Goal: Information Seeking & Learning: Find specific page/section

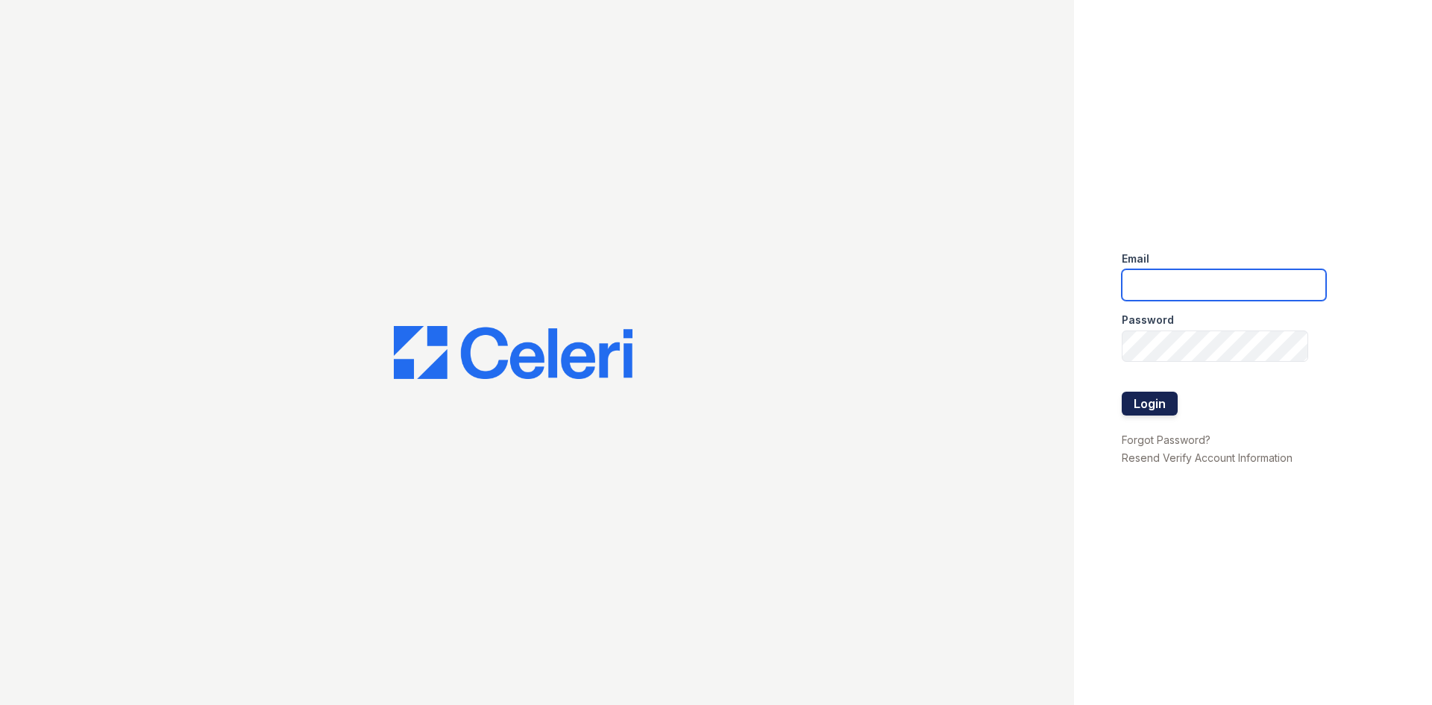
type input "[EMAIL_ADDRESS][DOMAIN_NAME]"
click at [1165, 410] on button "Login" at bounding box center [1150, 404] width 56 height 24
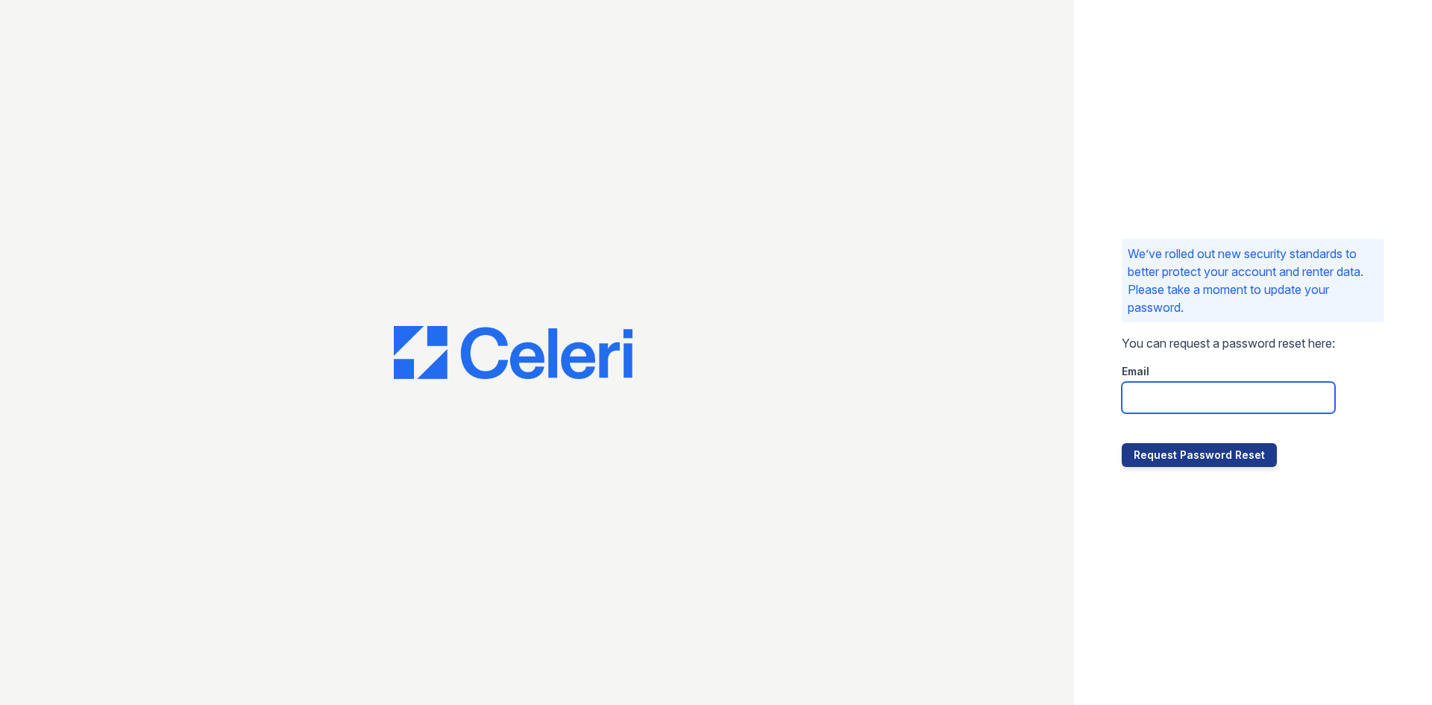
drag, startPoint x: 0, startPoint y: 0, endPoint x: 1165, endPoint y: 410, distance: 1234.5
click at [1165, 410] on input "email" at bounding box center [1228, 397] width 213 height 31
type input "[EMAIL_ADDRESS][DOMAIN_NAME]"
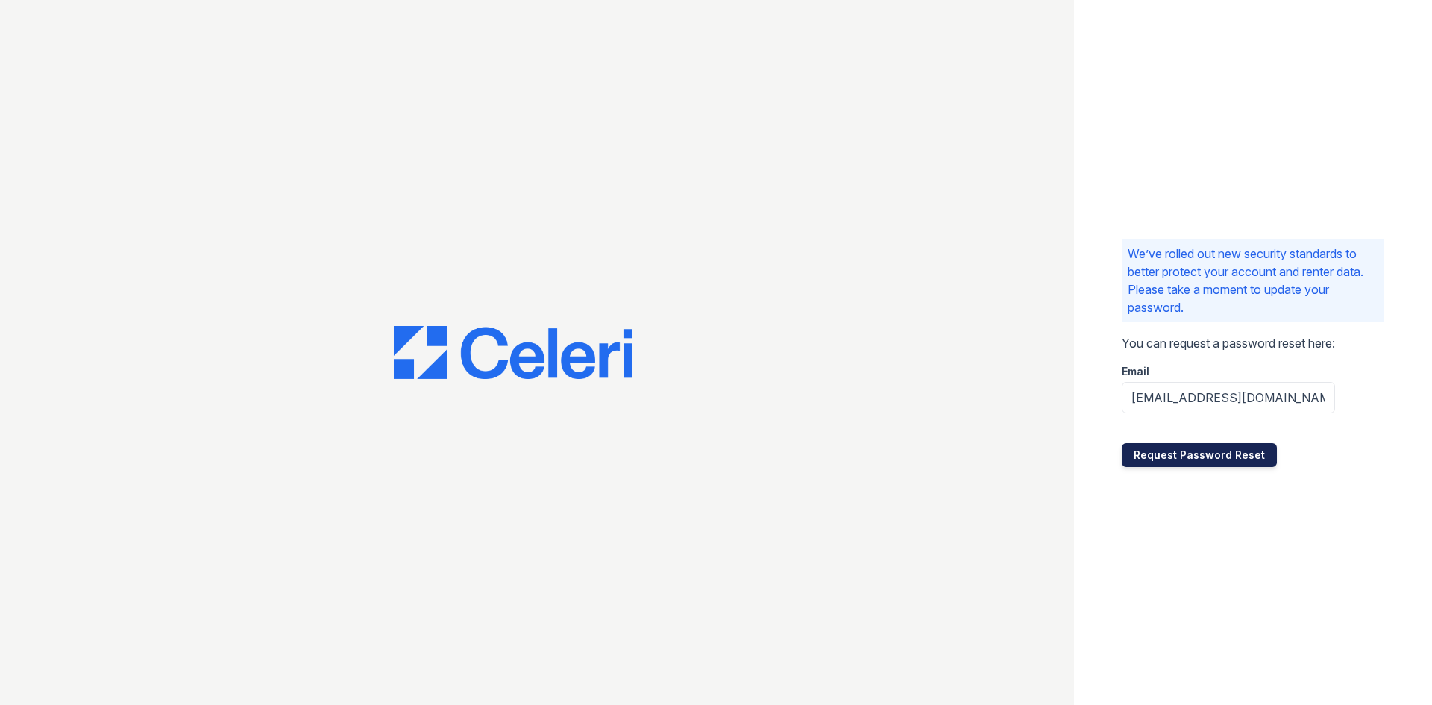
click at [1227, 460] on button "Request Password Reset" at bounding box center [1199, 455] width 155 height 24
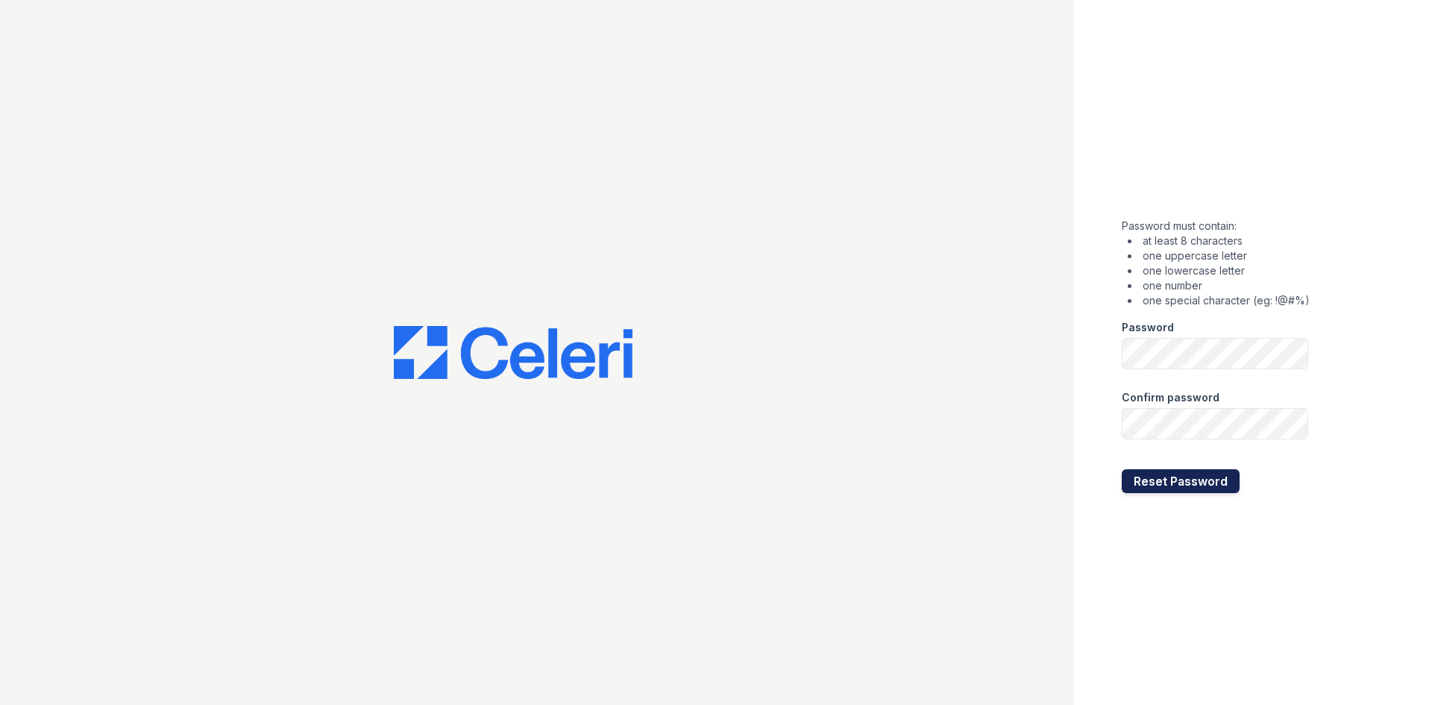
click at [1169, 492] on button "Reset Password" at bounding box center [1181, 481] width 118 height 24
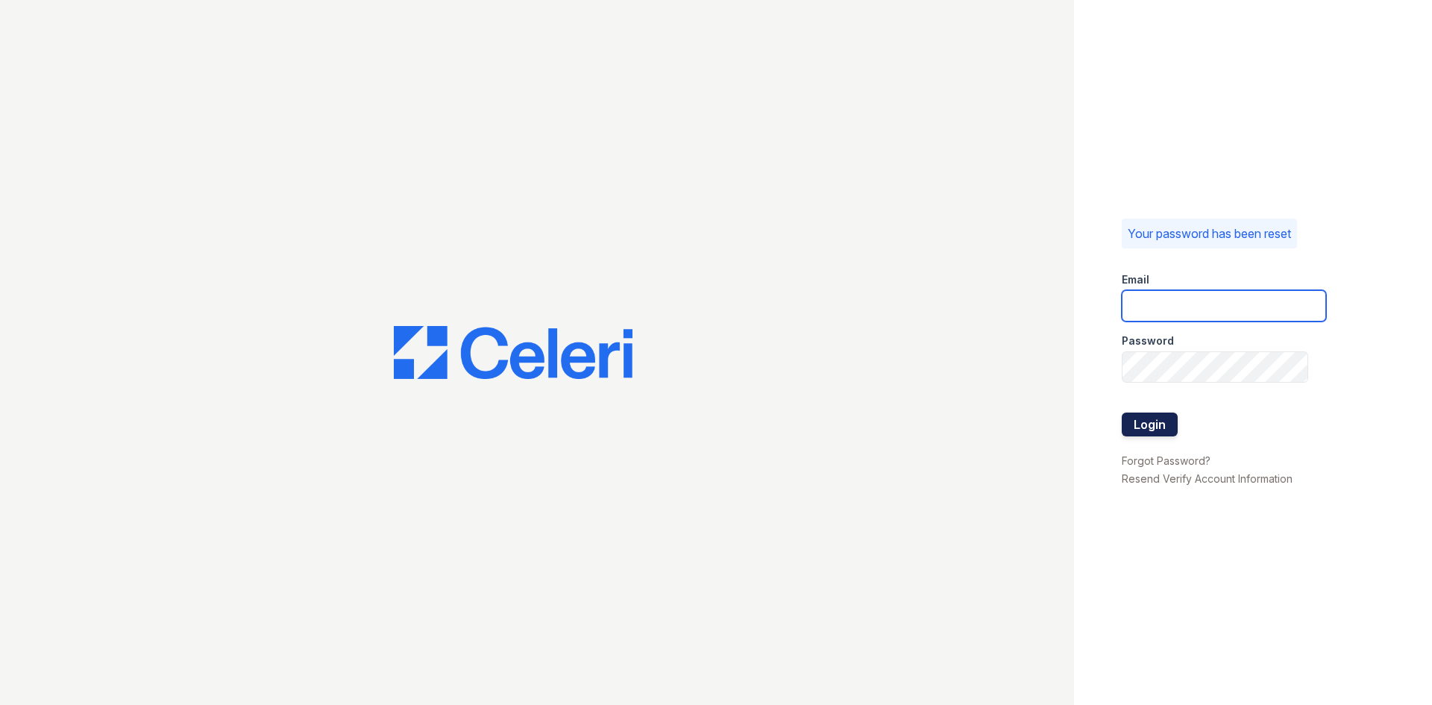
type input "eversi@rushmoremgmt.com"
click at [1148, 426] on button "Login" at bounding box center [1150, 425] width 56 height 24
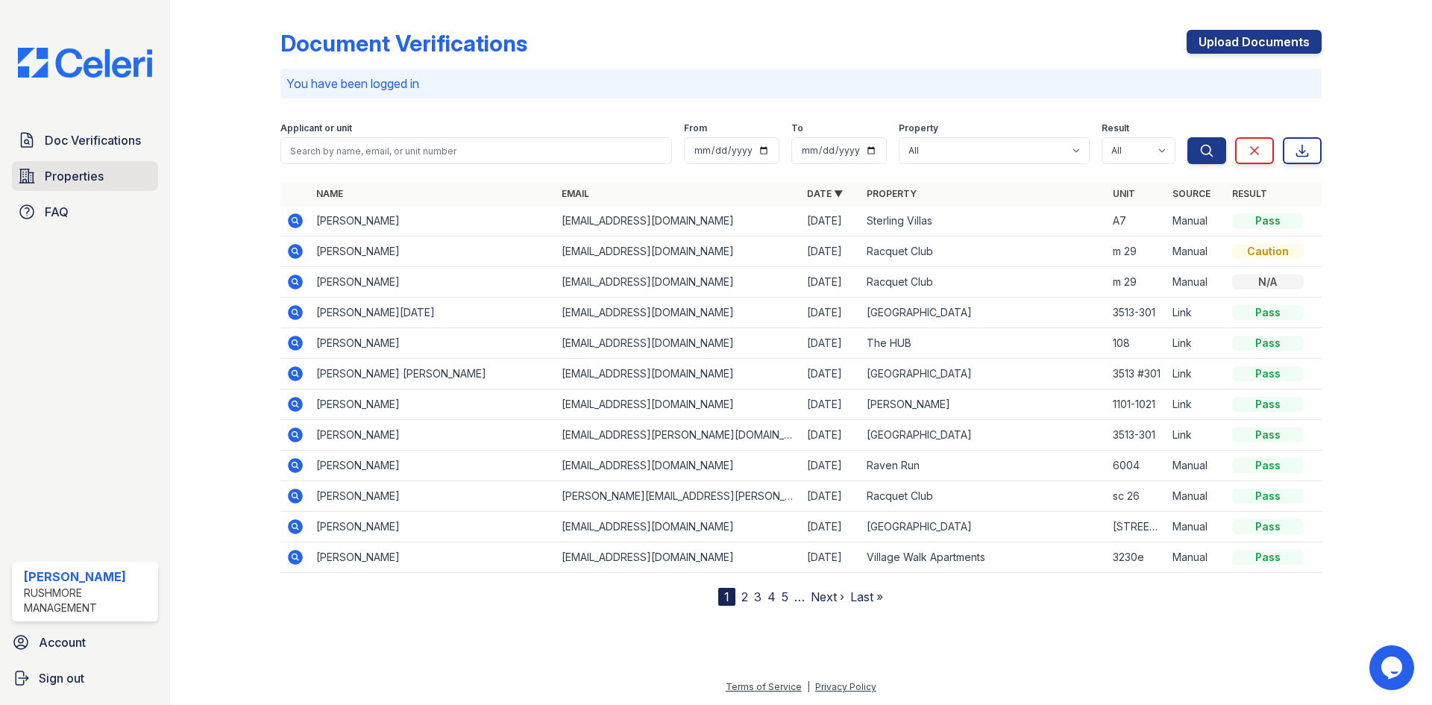
click at [76, 178] on span "Properties" at bounding box center [74, 176] width 59 height 18
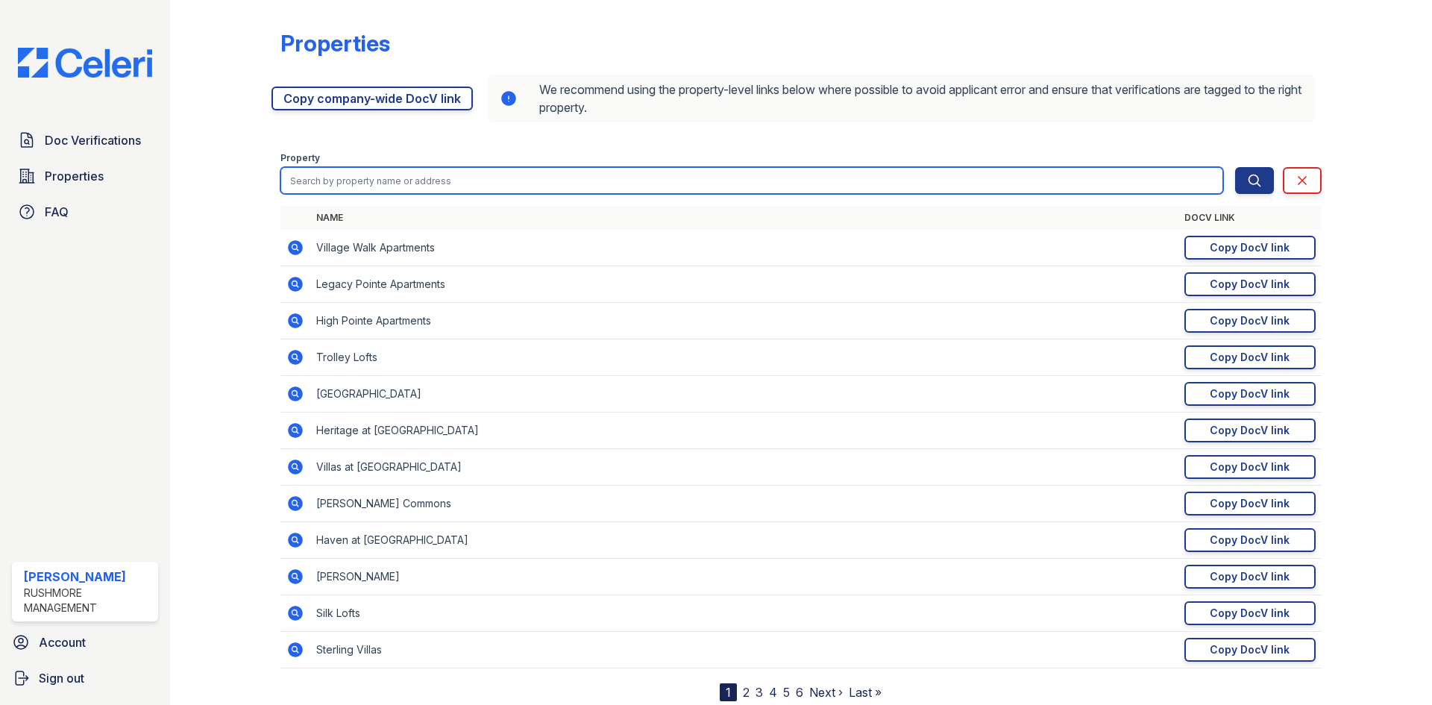
click at [386, 184] on input "search" at bounding box center [752, 180] width 943 height 27
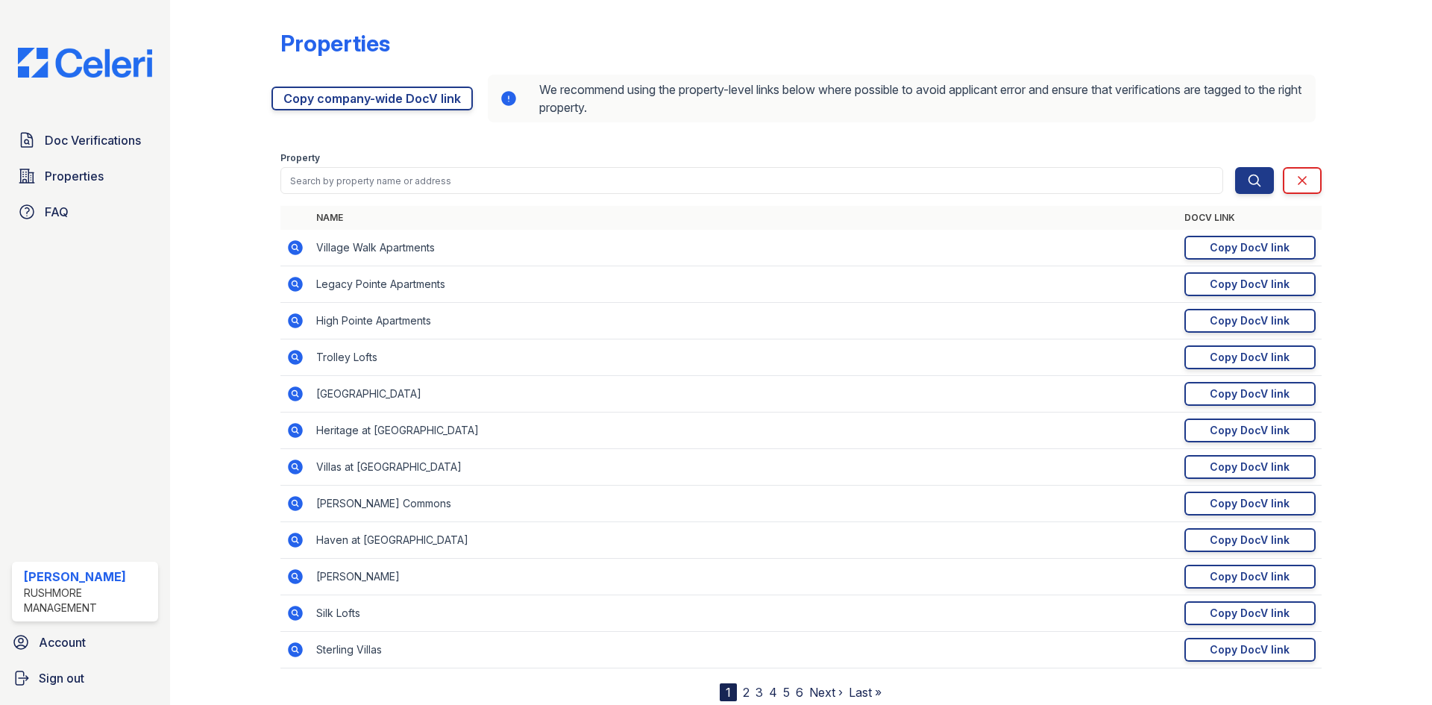
scroll to position [47, 0]
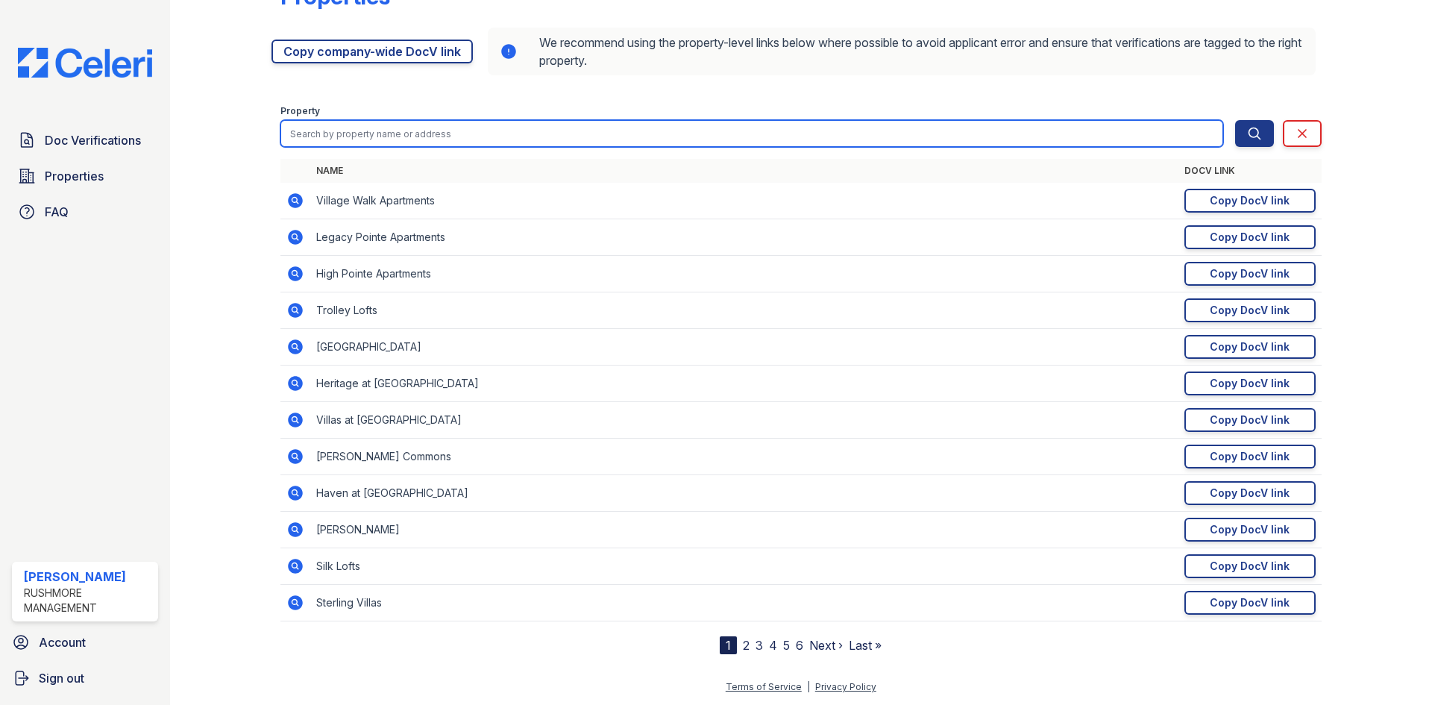
click at [386, 136] on input "search" at bounding box center [752, 133] width 943 height 27
type input "[PERSON_NAME]"
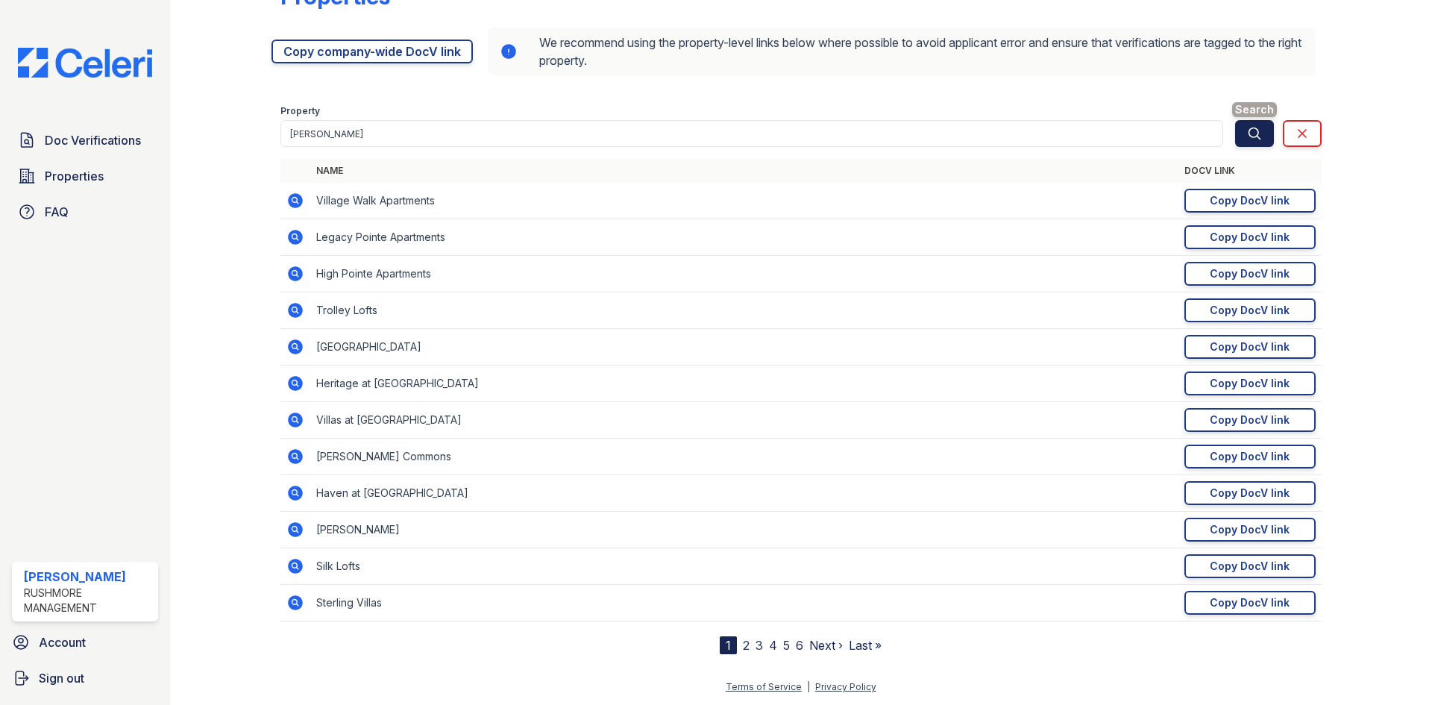
click at [1250, 128] on icon "submit" at bounding box center [1254, 133] width 15 height 15
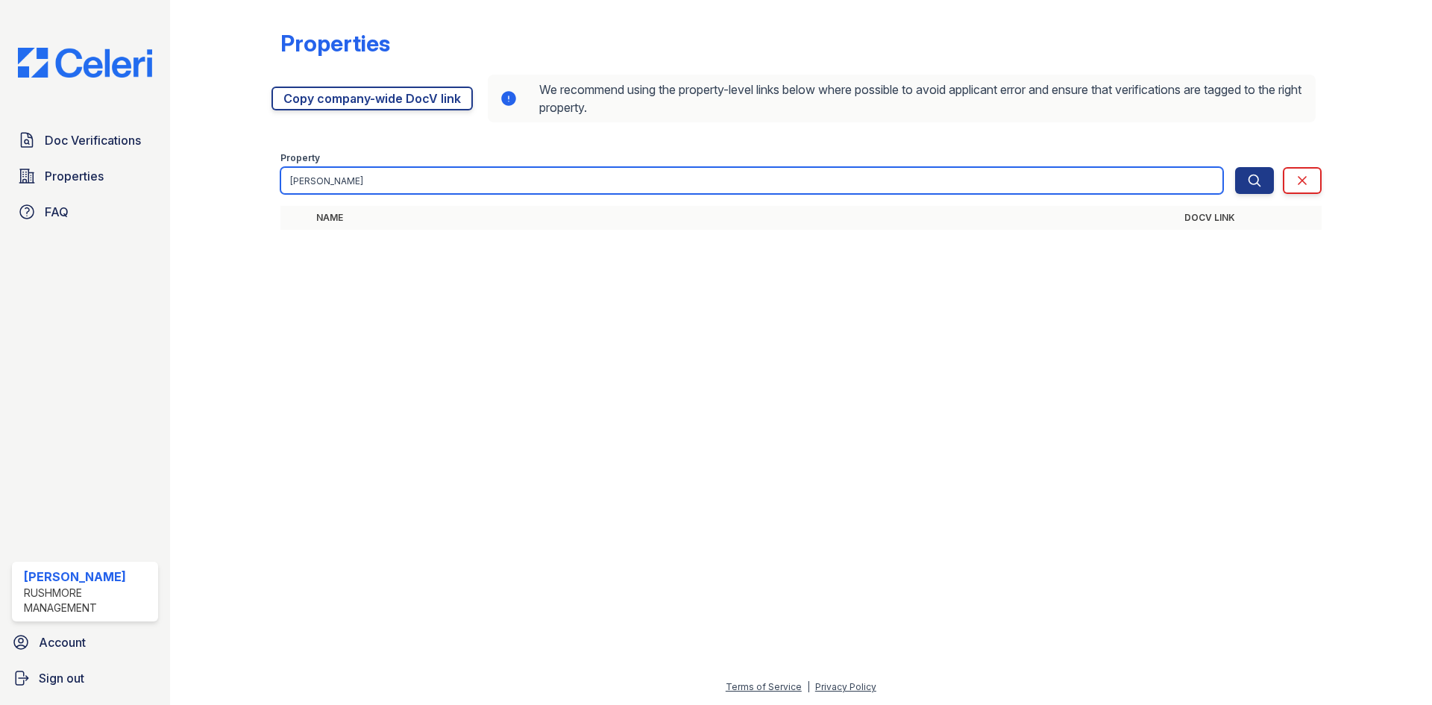
drag, startPoint x: 353, startPoint y: 179, endPoint x: 216, endPoint y: 172, distance: 137.4
click at [216, 172] on div "Properties [URL][DOMAIN_NAME] Copy company-wide DocV link We recommend using th…" at bounding box center [801, 134] width 1215 height 269
click at [326, 177] on input "[PERSON_NAME]" at bounding box center [752, 180] width 943 height 27
type input "[PERSON_NAME] place"
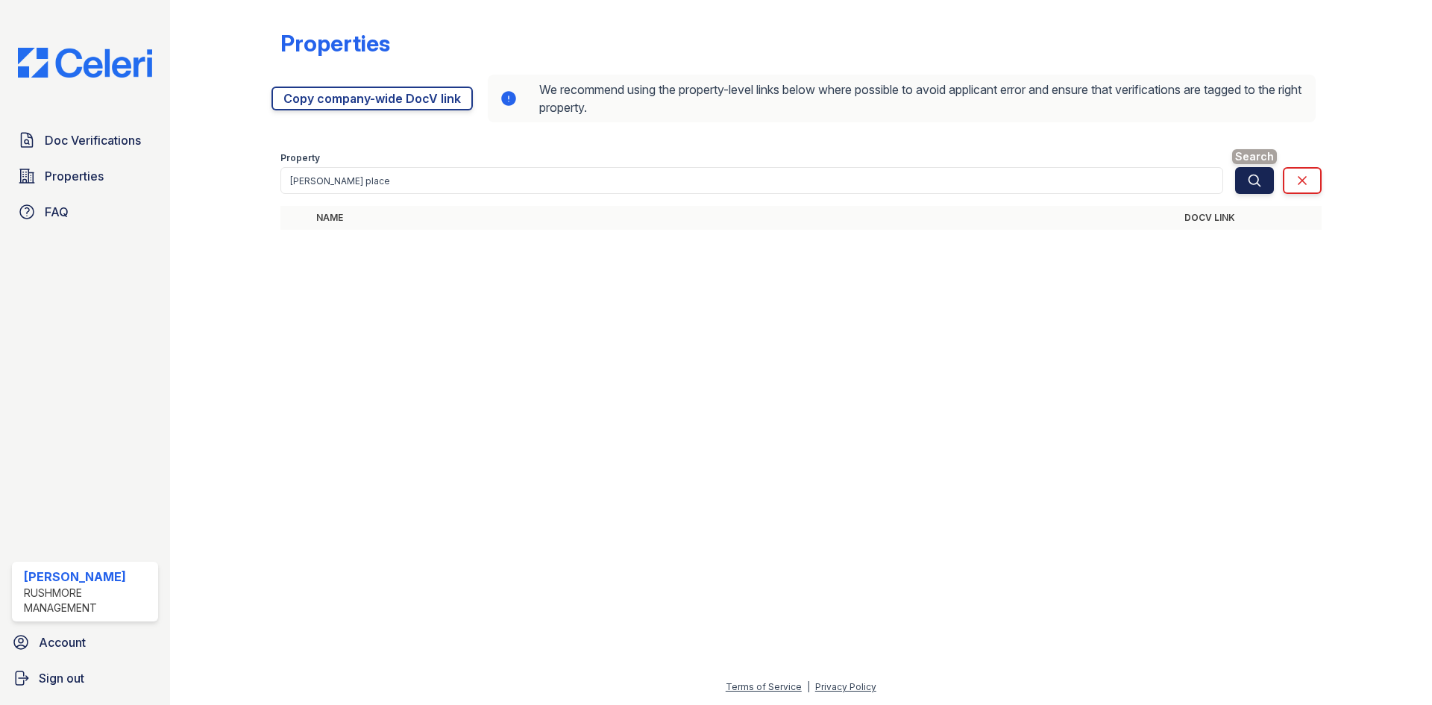
click at [1259, 185] on icon "submit" at bounding box center [1254, 180] width 11 height 11
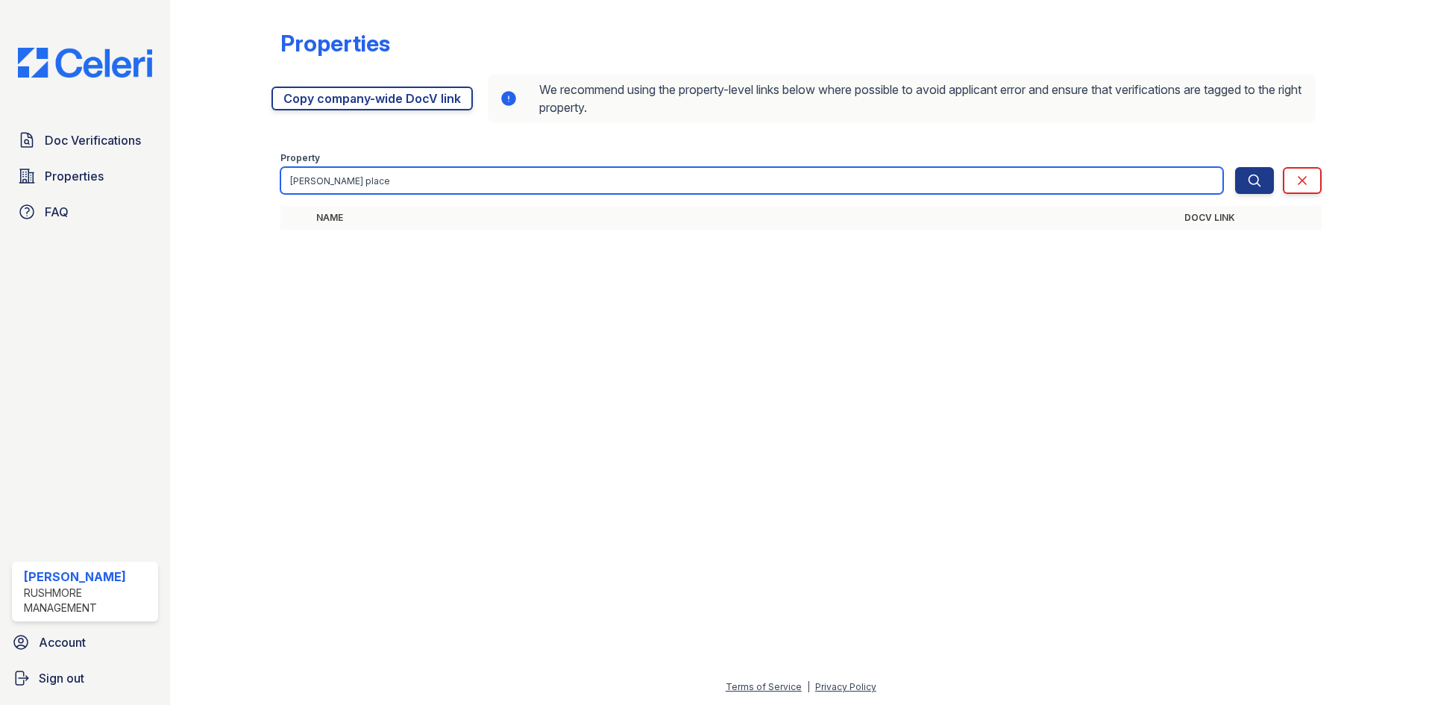
click at [429, 184] on input "[PERSON_NAME] place" at bounding box center [752, 180] width 943 height 27
drag, startPoint x: 341, startPoint y: 177, endPoint x: 303, endPoint y: 175, distance: 38.1
click at [303, 175] on input "[PERSON_NAME] place" at bounding box center [752, 180] width 943 height 27
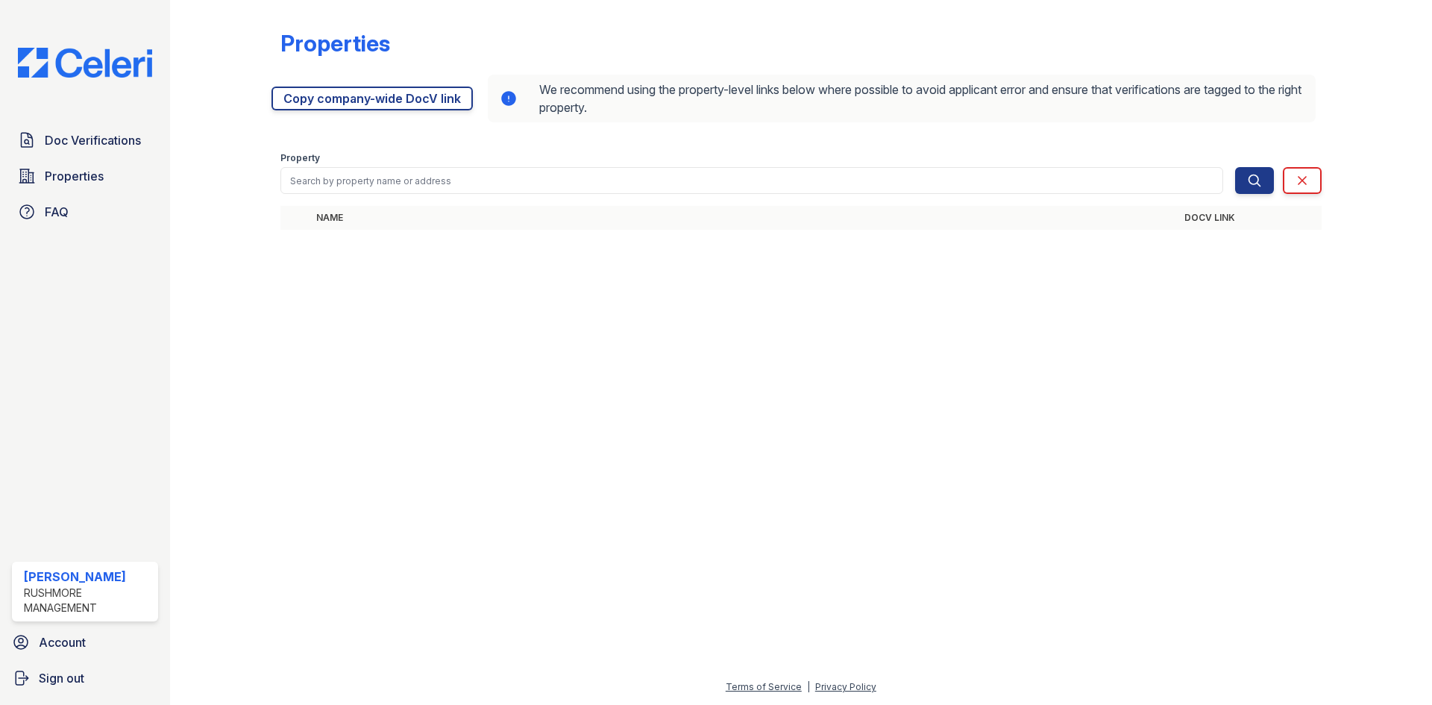
click at [510, 437] on div at bounding box center [801, 474] width 1215 height 410
click at [80, 177] on span "Properties" at bounding box center [74, 176] width 59 height 18
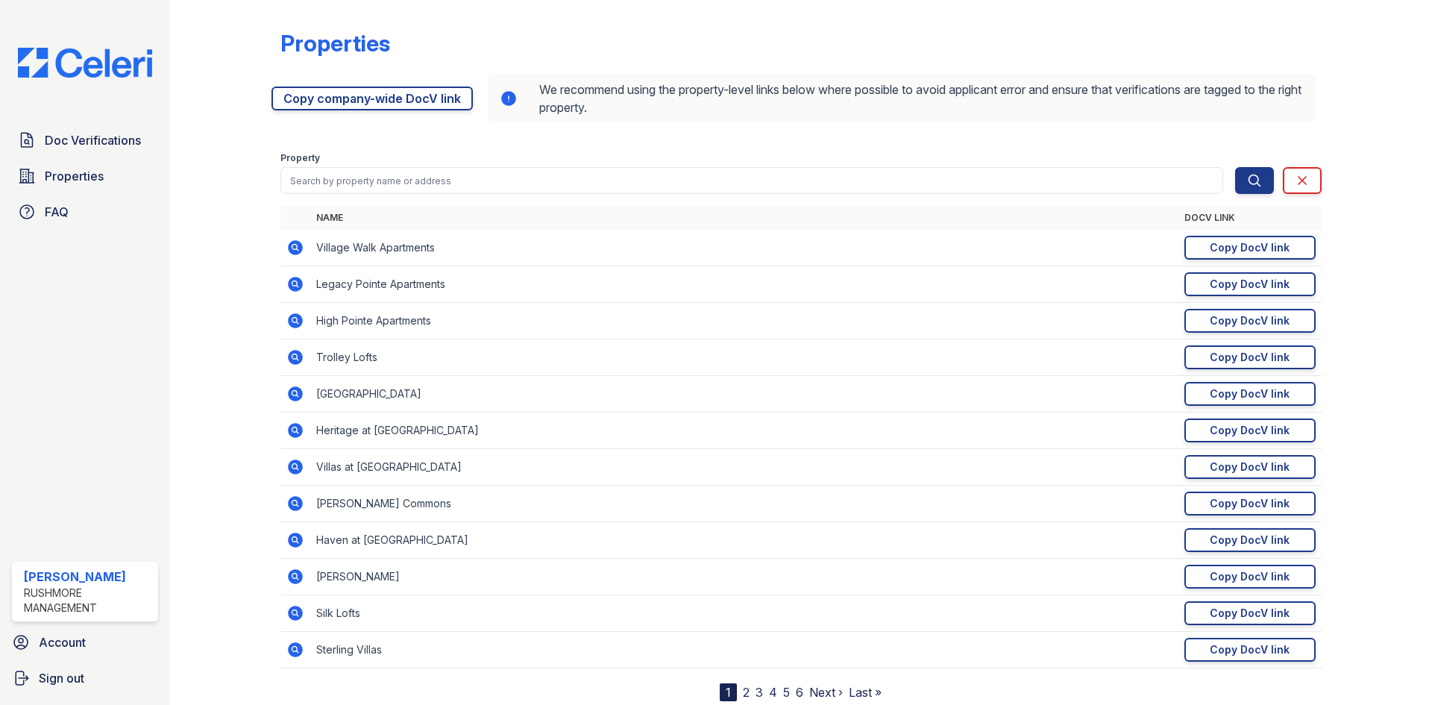
click at [743, 689] on link "2" at bounding box center [746, 692] width 7 height 15
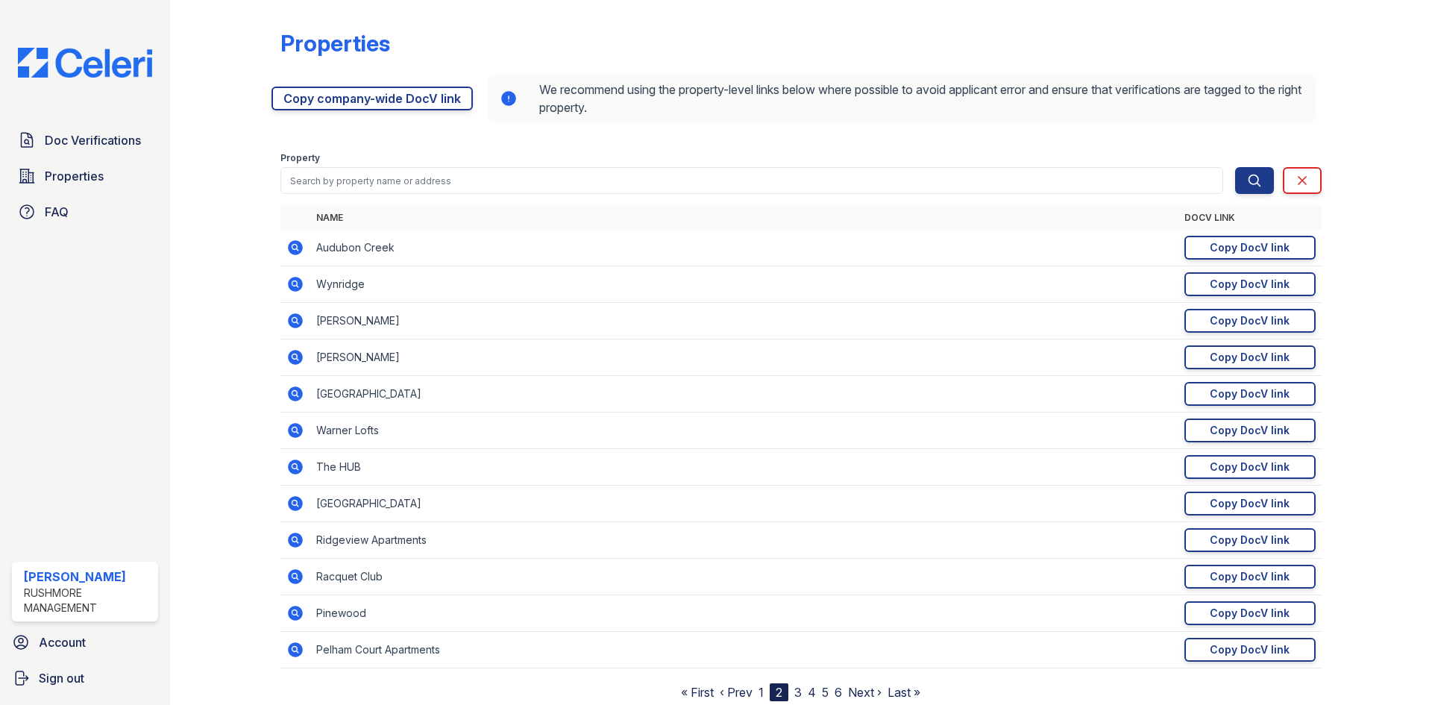
click at [795, 693] on link "3" at bounding box center [798, 692] width 7 height 15
click at [808, 695] on link "4" at bounding box center [812, 692] width 8 height 15
click at [789, 697] on nav "« First ‹ Prev 1 2 3 4 5 6 Next › Last »" at bounding box center [800, 692] width 239 height 18
click at [783, 695] on link "3" at bounding box center [786, 692] width 7 height 15
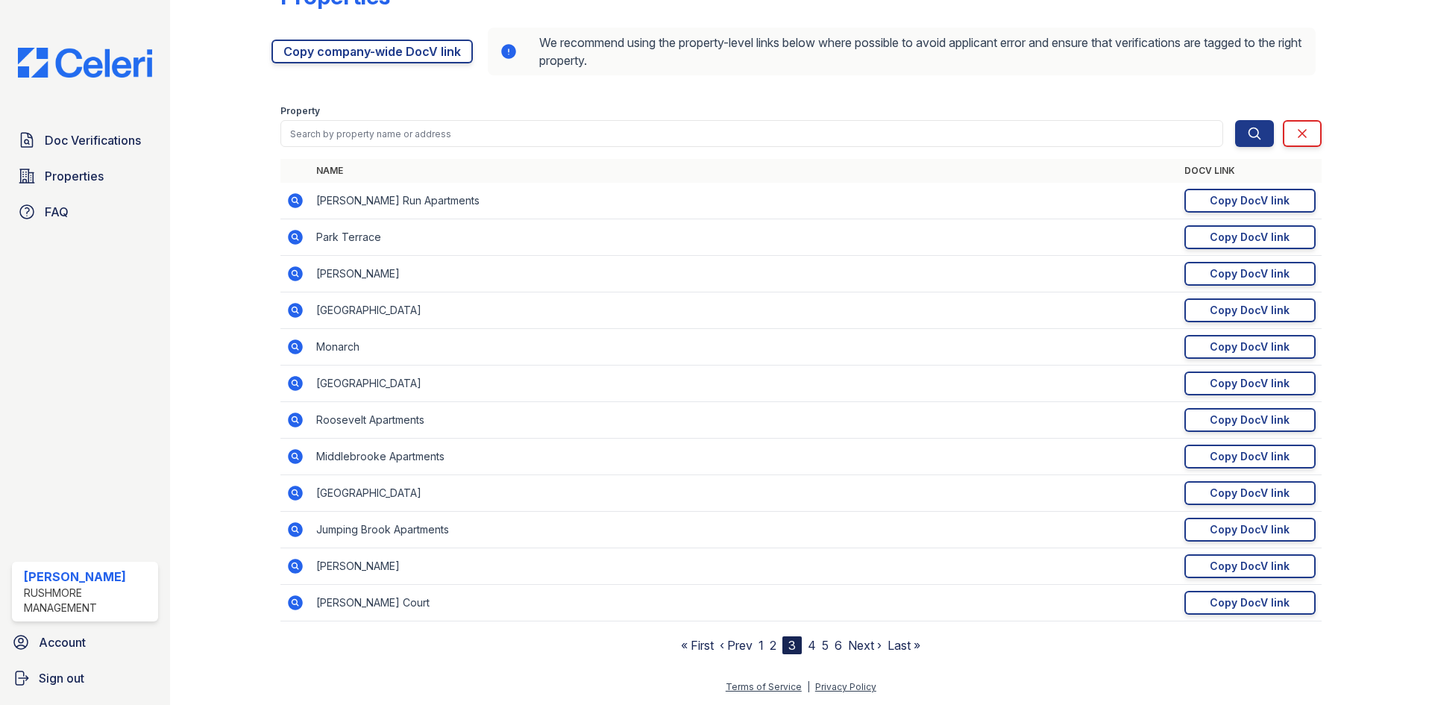
click at [822, 646] on link "5" at bounding box center [825, 645] width 7 height 15
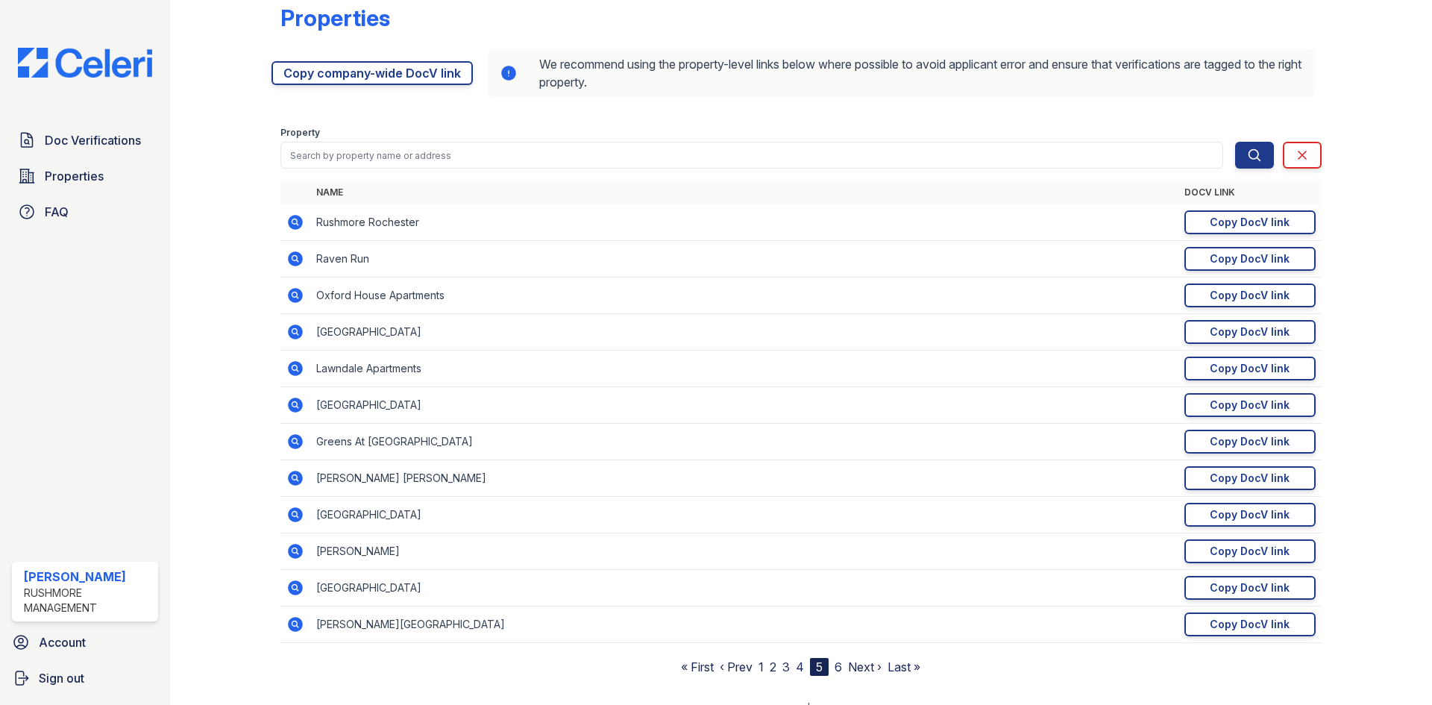
scroll to position [47, 0]
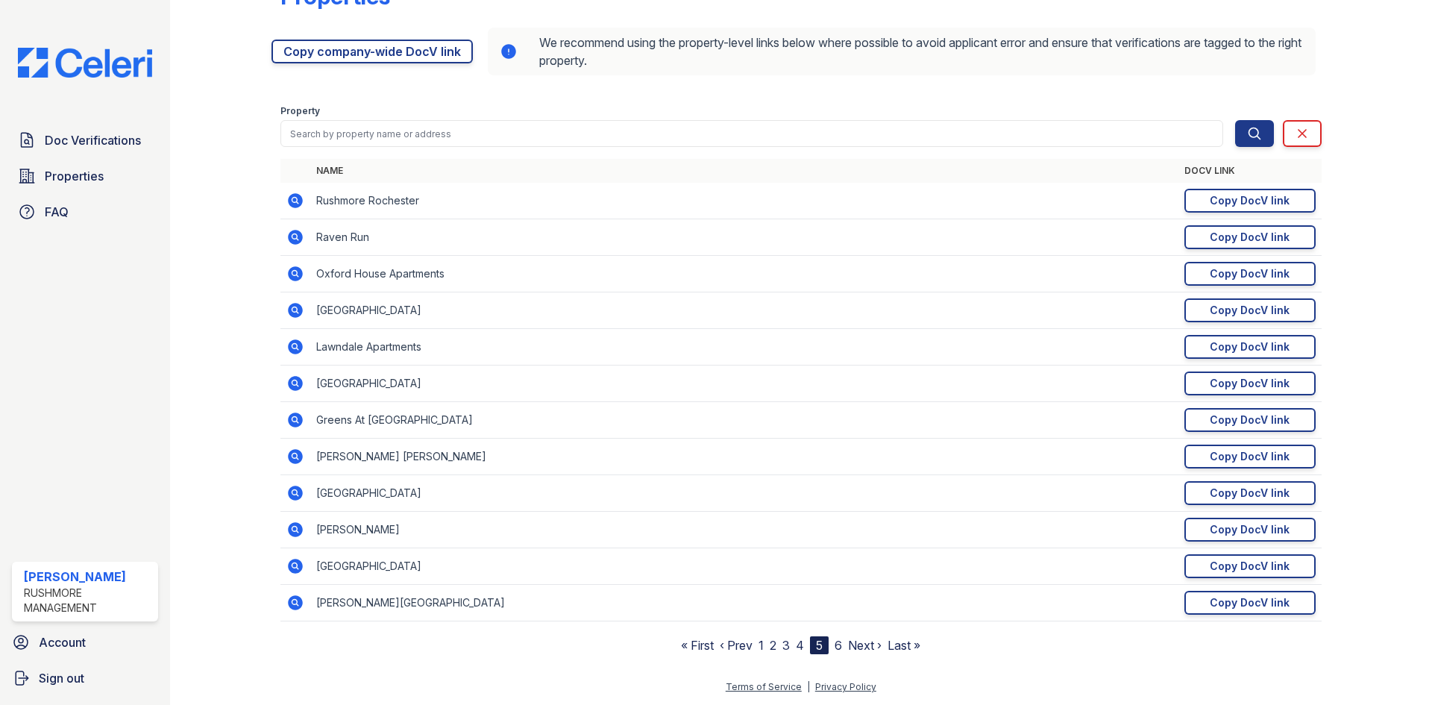
click at [835, 648] on link "6" at bounding box center [838, 645] width 7 height 15
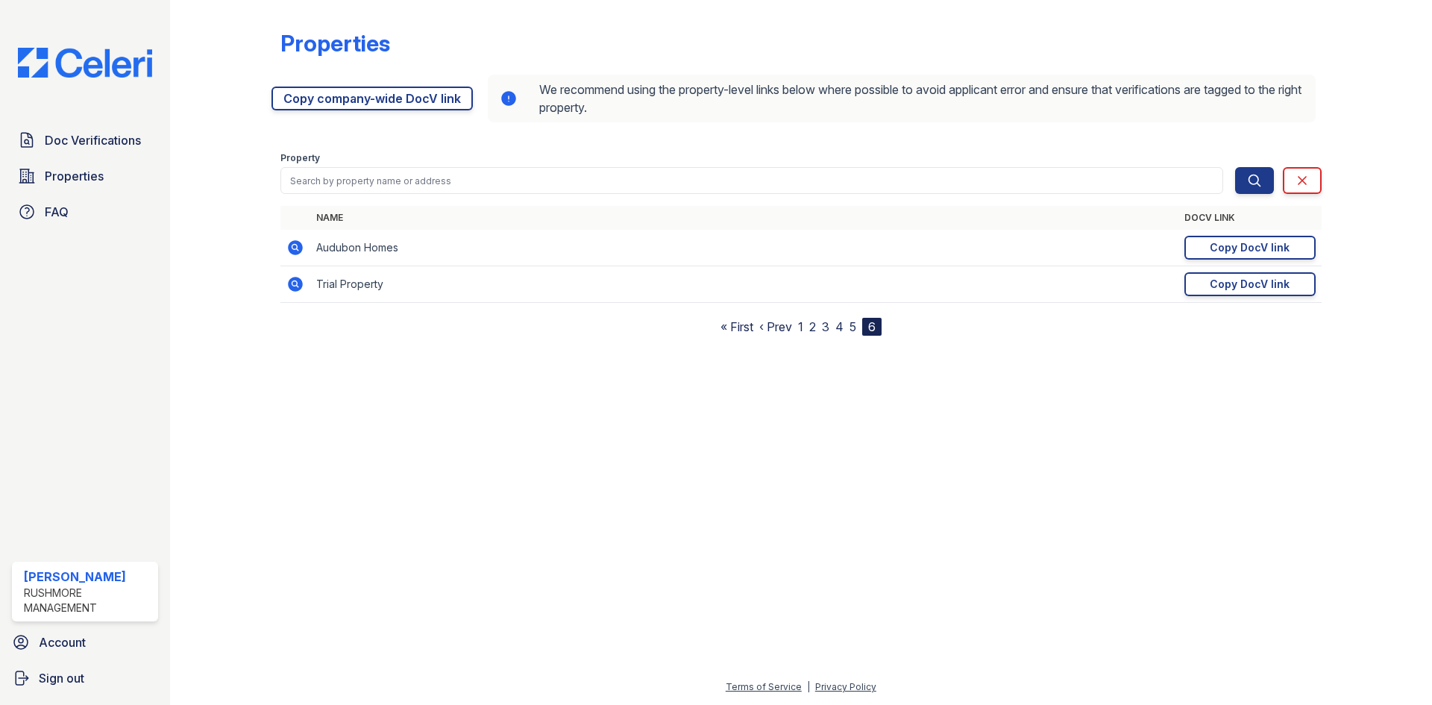
click at [851, 327] on link "5" at bounding box center [853, 326] width 7 height 15
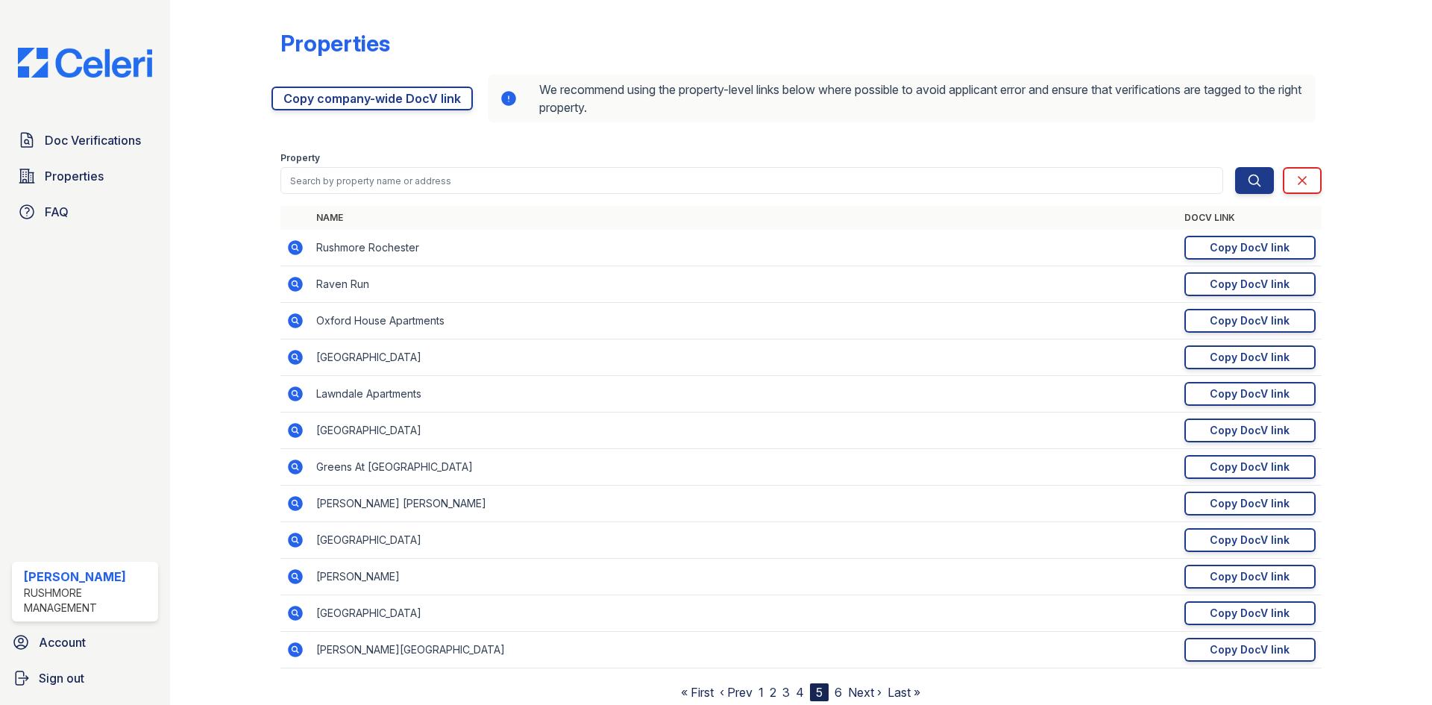
click at [796, 691] on link "4" at bounding box center [800, 692] width 8 height 15
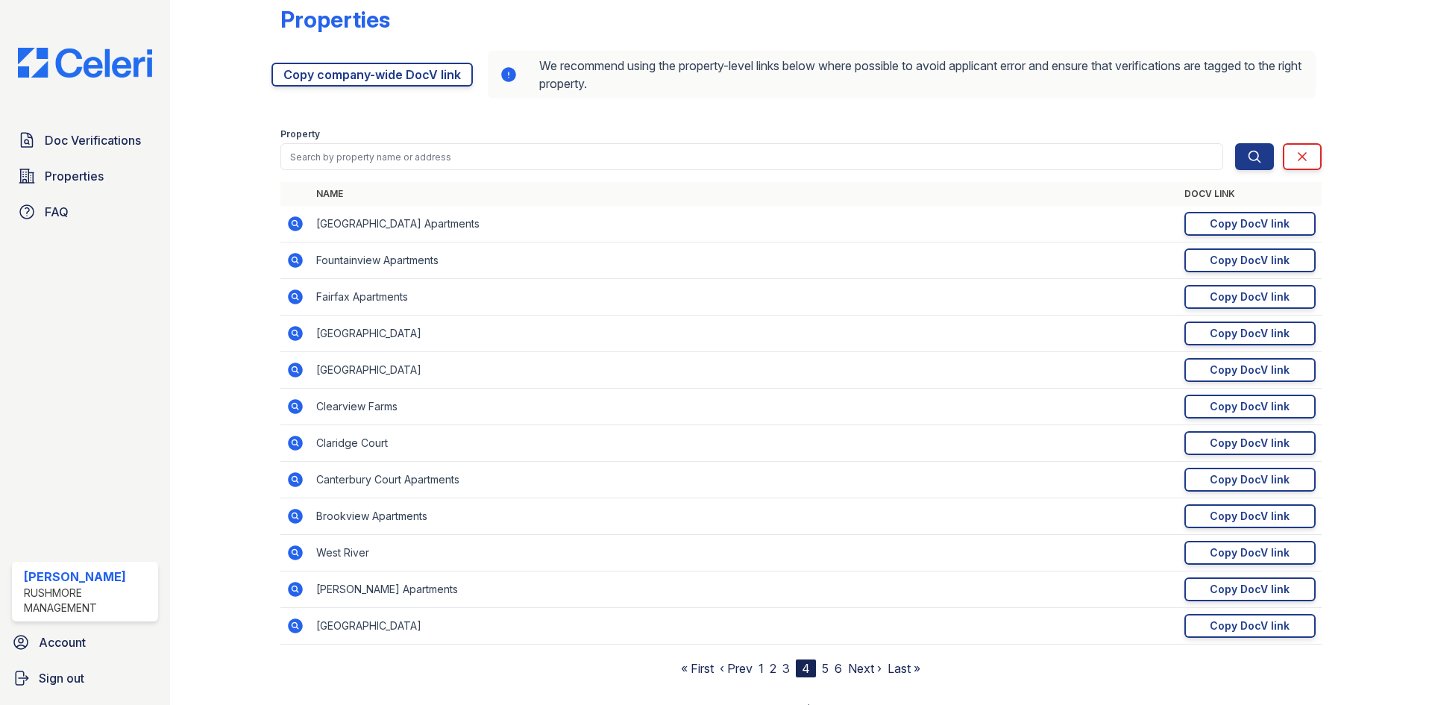
scroll to position [47, 0]
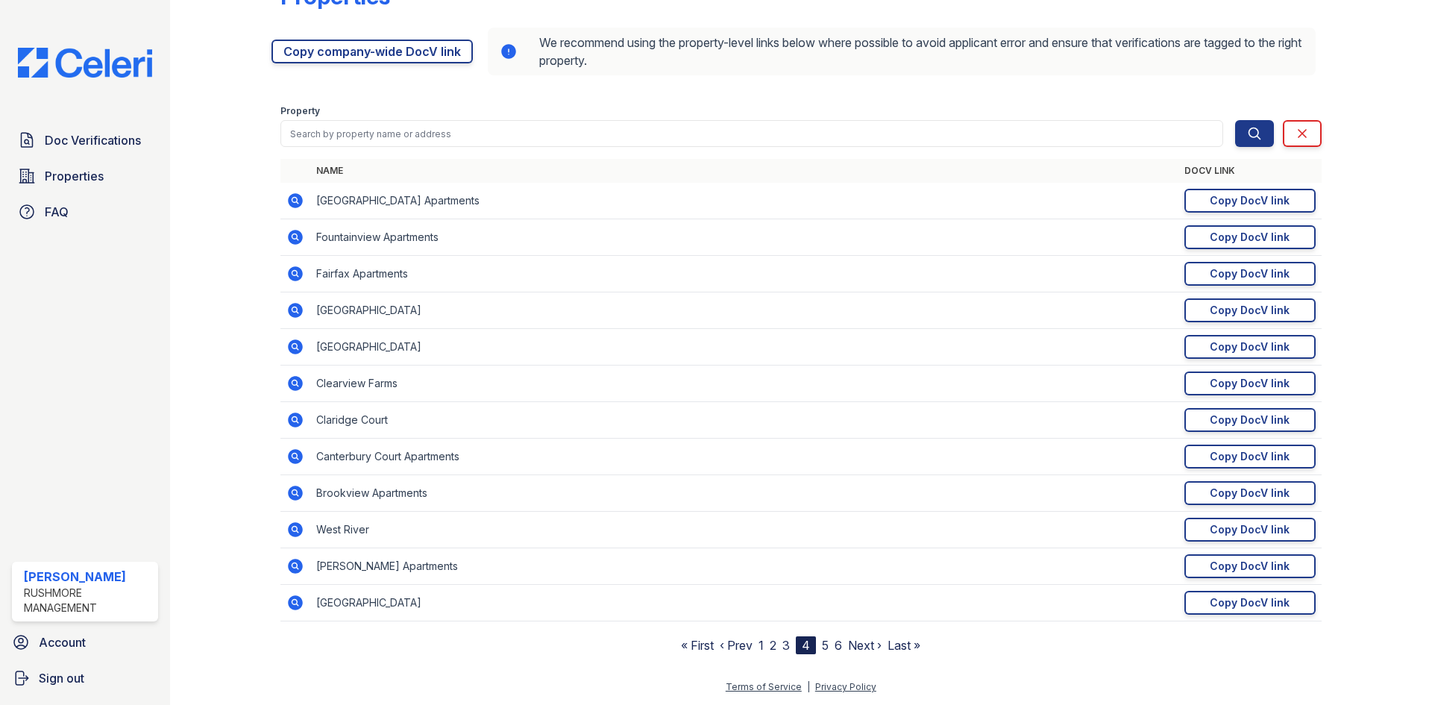
click at [783, 645] on link "3" at bounding box center [786, 645] width 7 height 15
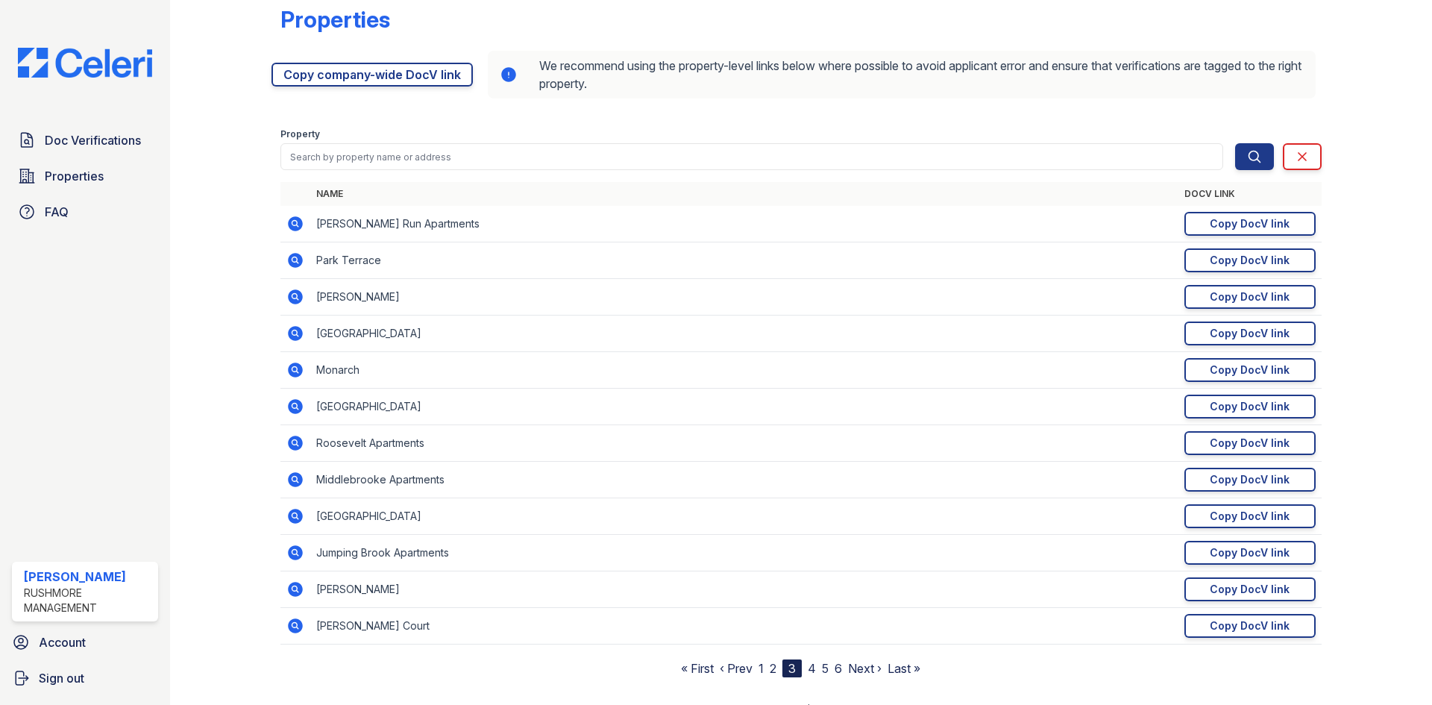
scroll to position [47, 0]
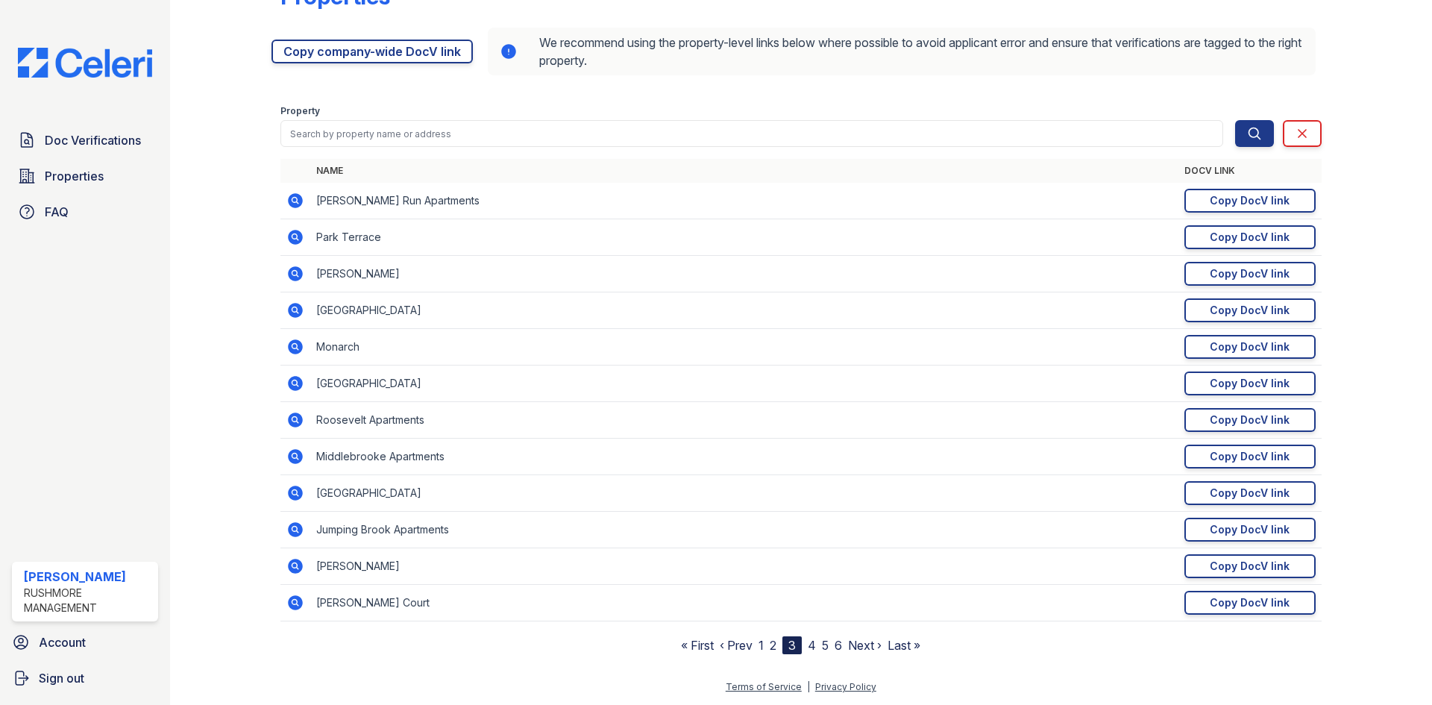
click at [770, 649] on link "2" at bounding box center [773, 645] width 7 height 15
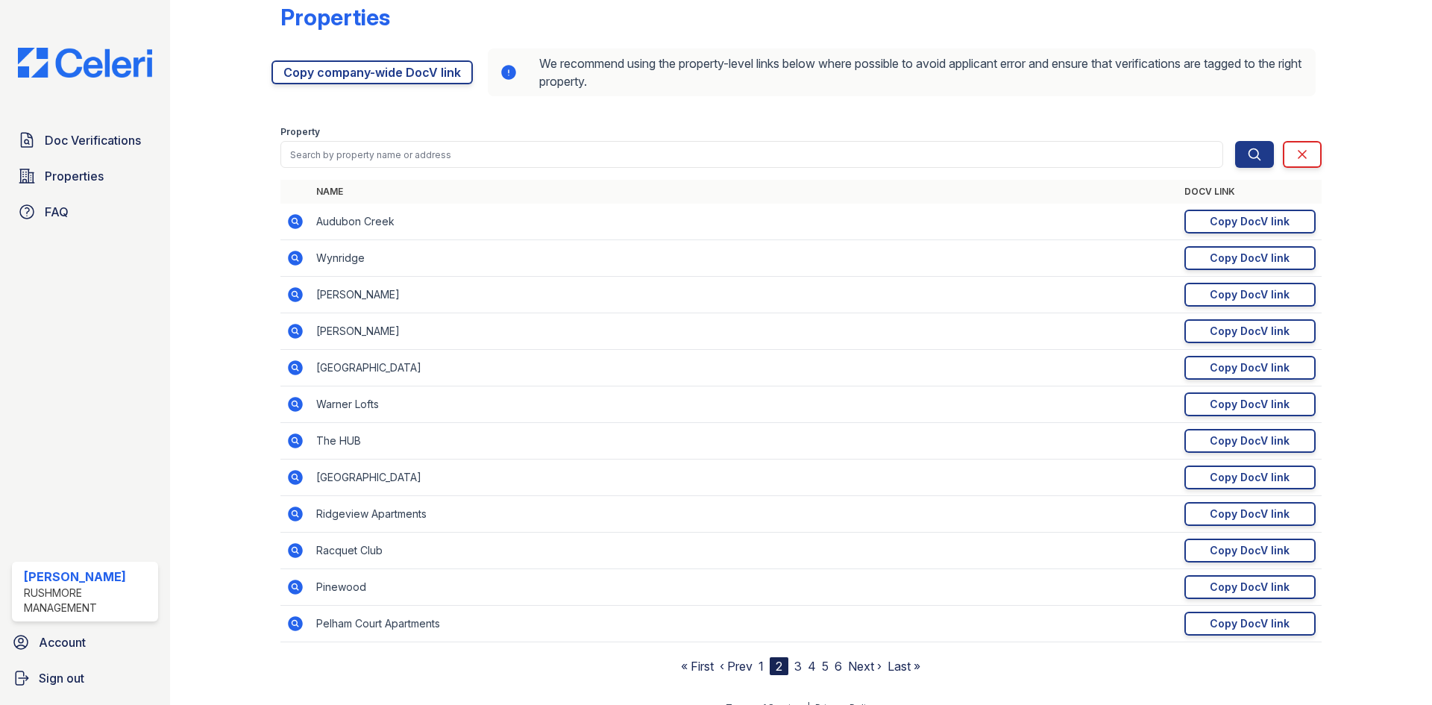
scroll to position [47, 0]
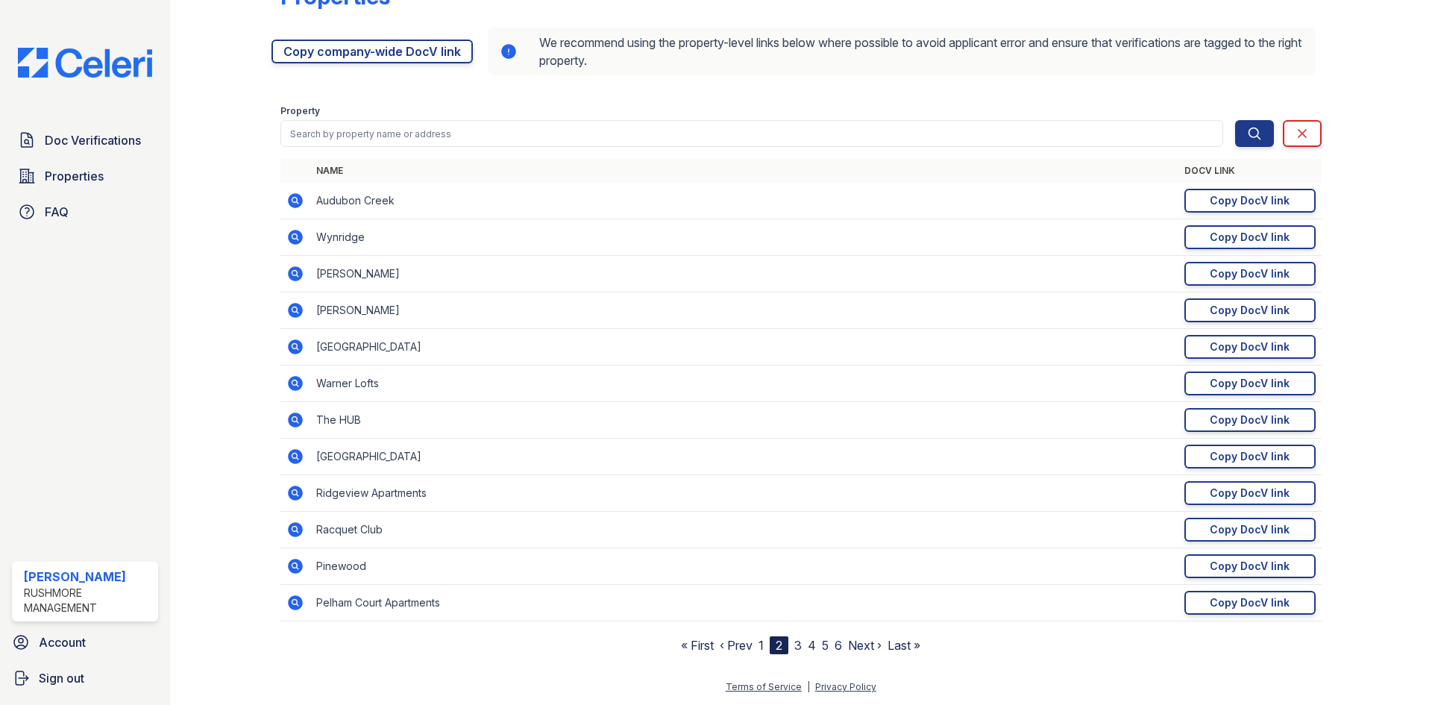
click at [759, 645] on link "1" at bounding box center [761, 645] width 5 height 15
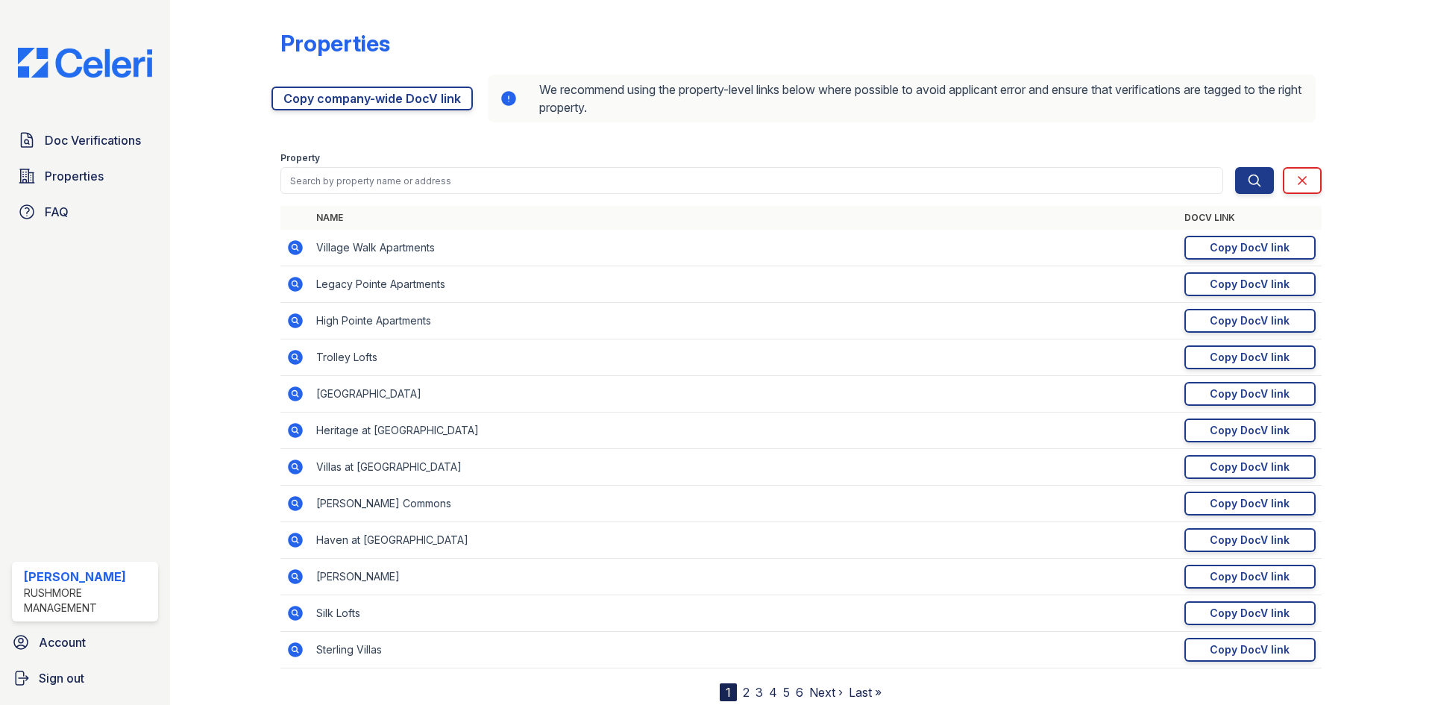
click at [83, 607] on div "Rushmore Management" at bounding box center [88, 601] width 128 height 30
